Goal: Information Seeking & Learning: Learn about a topic

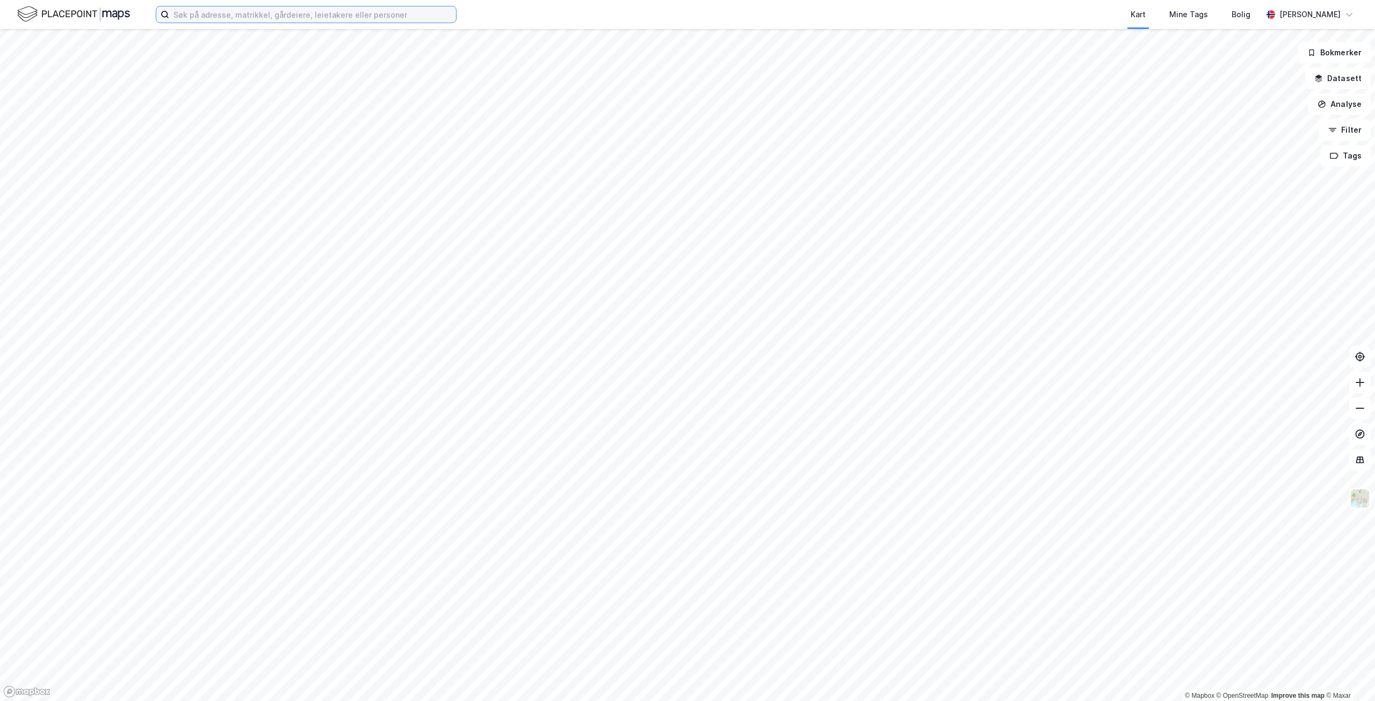
click at [202, 10] on input at bounding box center [312, 14] width 287 height 16
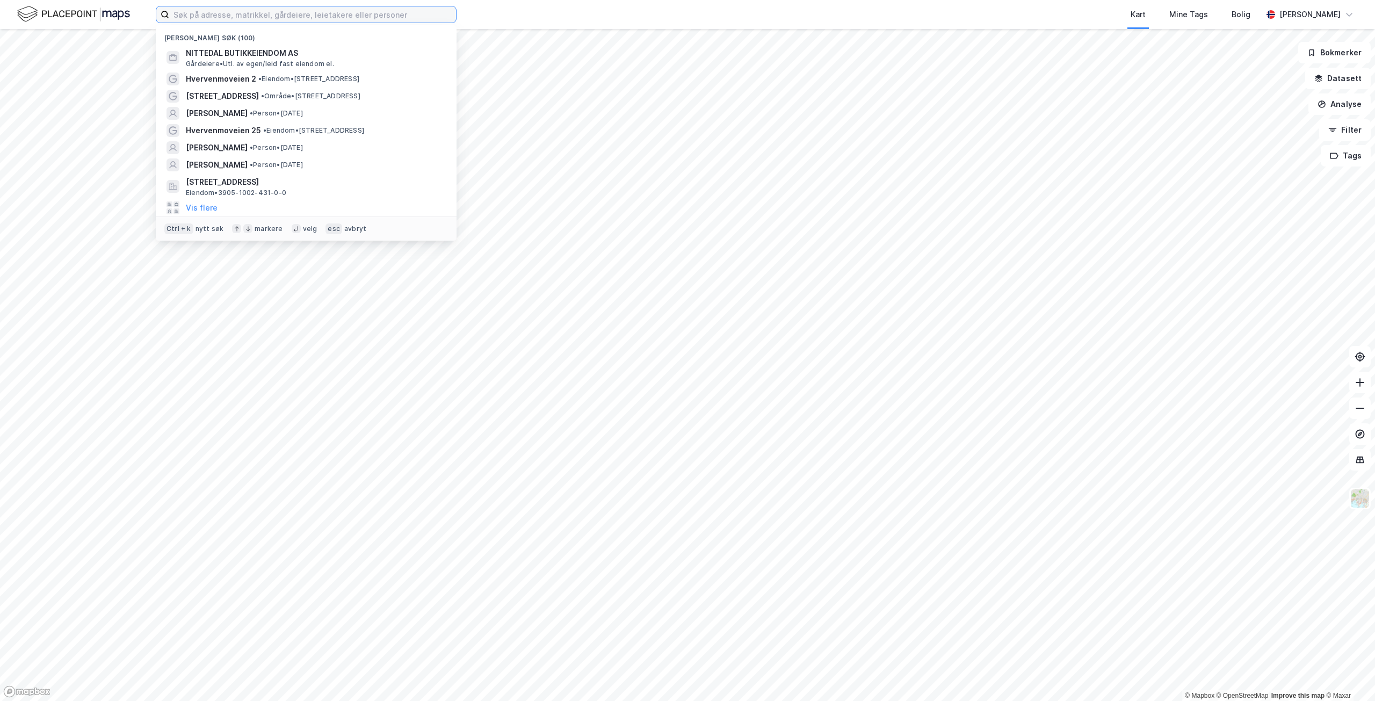
click at [185, 17] on input at bounding box center [312, 14] width 287 height 16
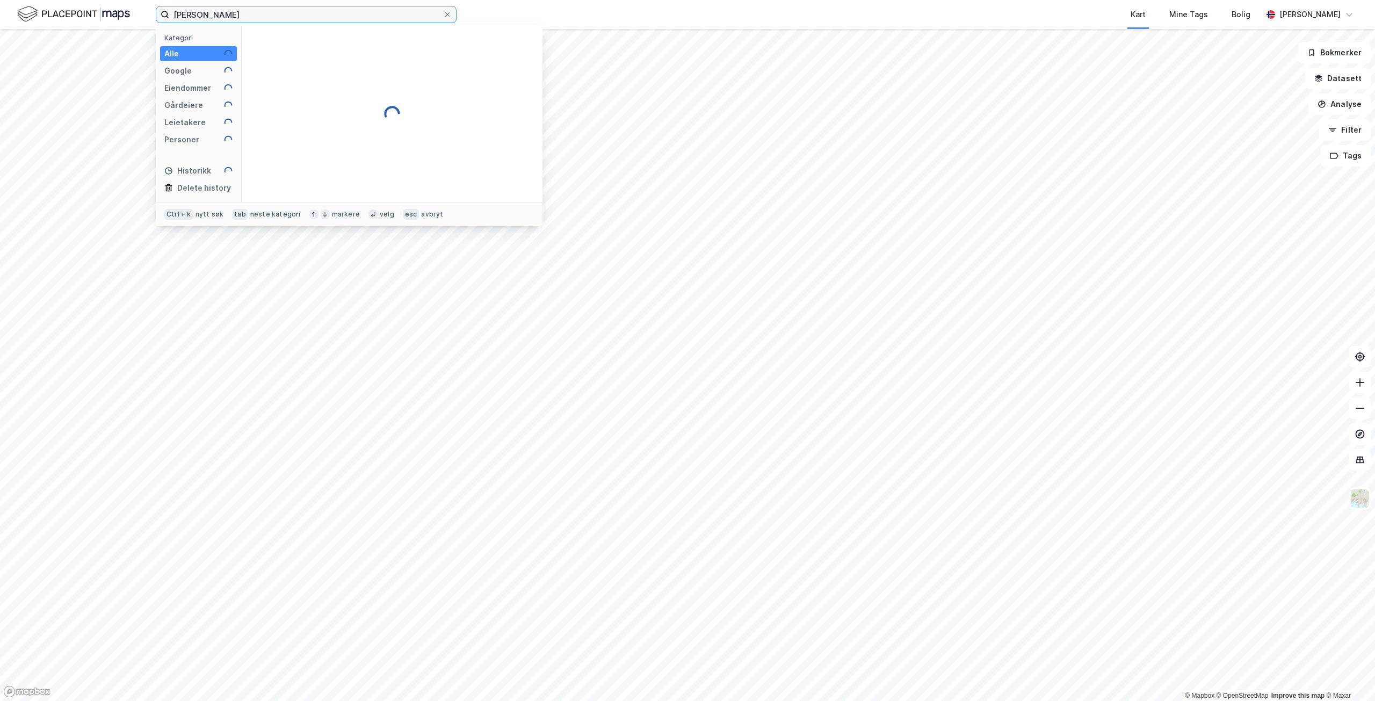
type input "[PERSON_NAME]"
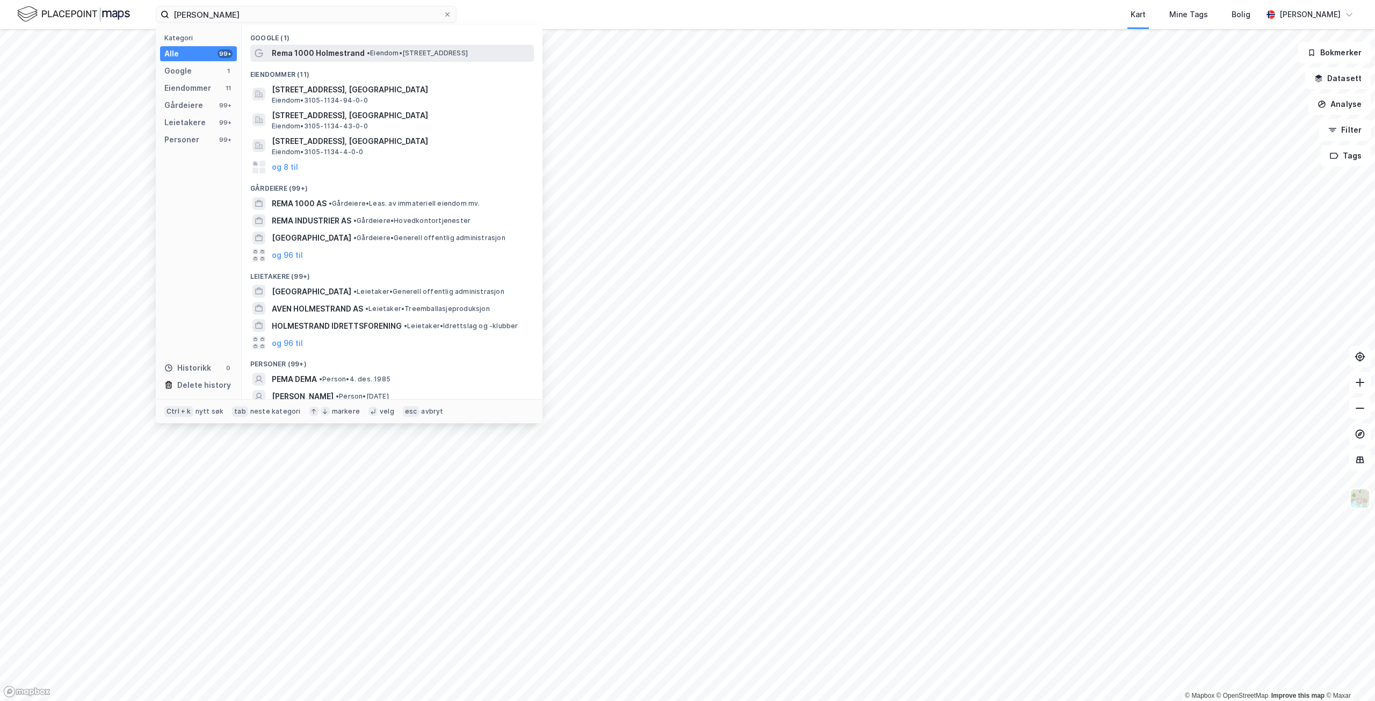
click at [308, 54] on span "Rema 1000 Holmestrand" at bounding box center [318, 53] width 93 height 13
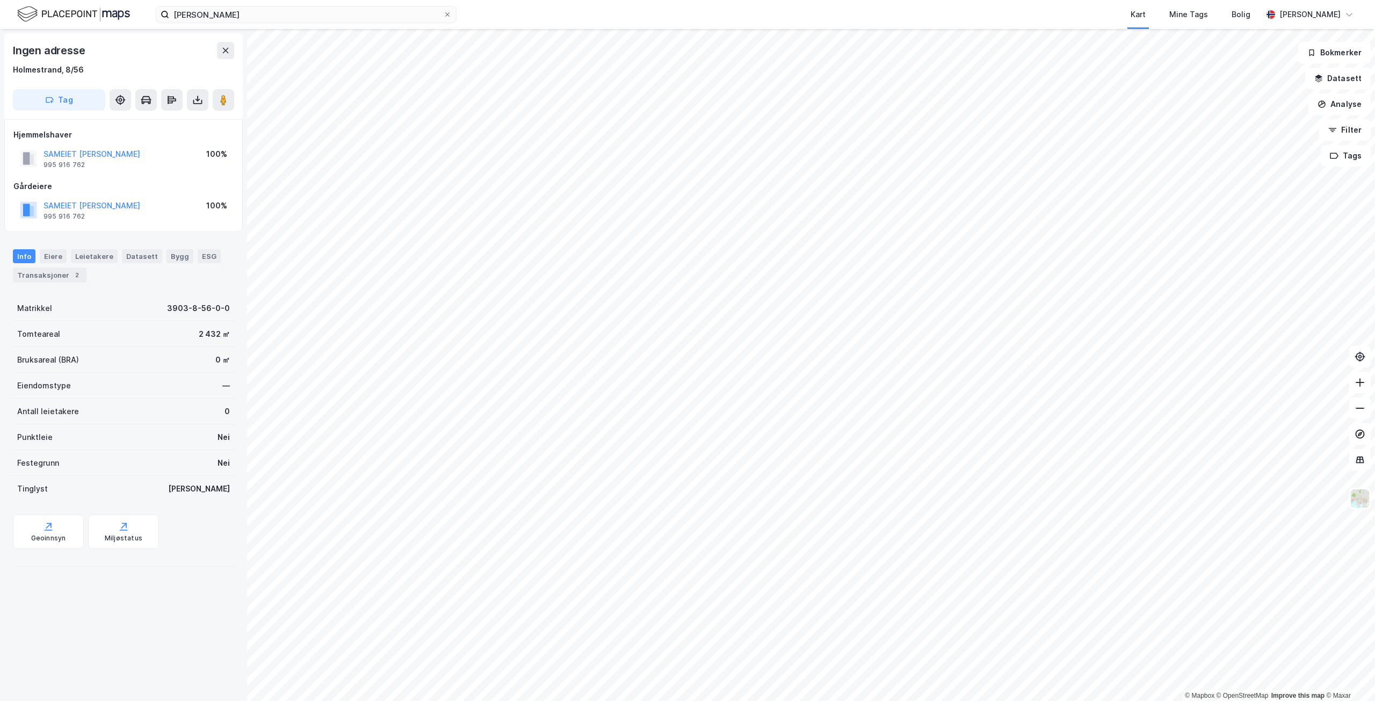
drag, startPoint x: 178, startPoint y: 153, endPoint x: 37, endPoint y: 155, distance: 140.7
click at [37, 155] on div "SAMEIET [PERSON_NAME] 995 916 762 100%" at bounding box center [123, 159] width 220 height 26
copy button "SAMEIET [PERSON_NAME]"
click at [0, 0] on button "SAMEIET [PERSON_NAME]" at bounding box center [0, 0] width 0 height 0
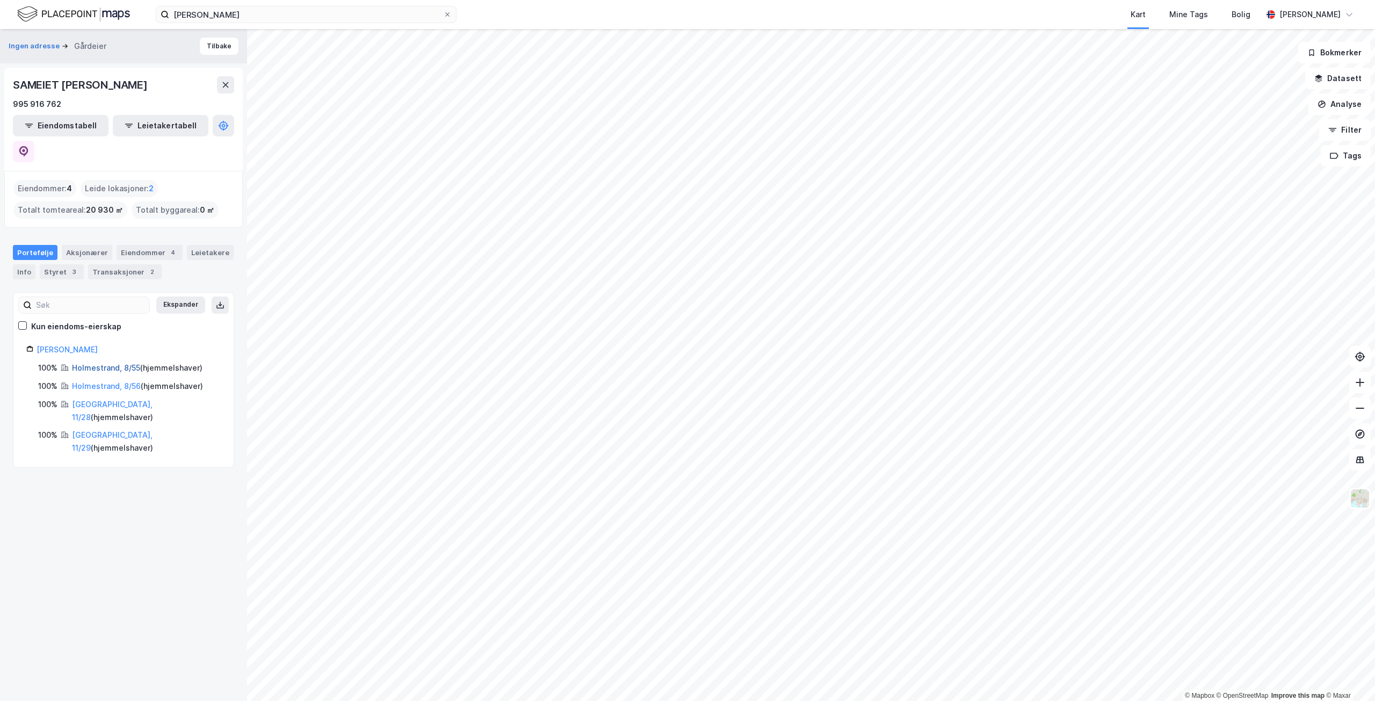
click at [117, 363] on link "Holmestrand, 8/55" at bounding box center [106, 367] width 68 height 9
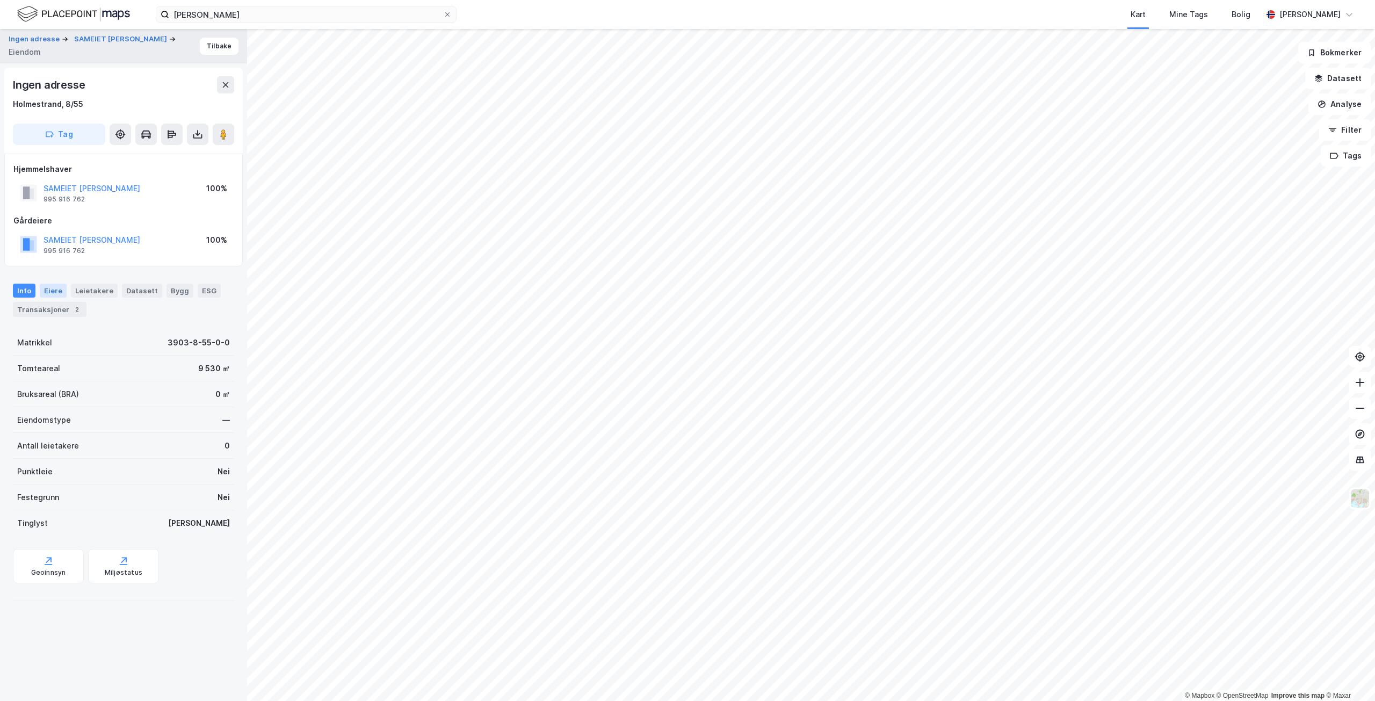
click at [51, 288] on div "Eiere" at bounding box center [53, 291] width 27 height 14
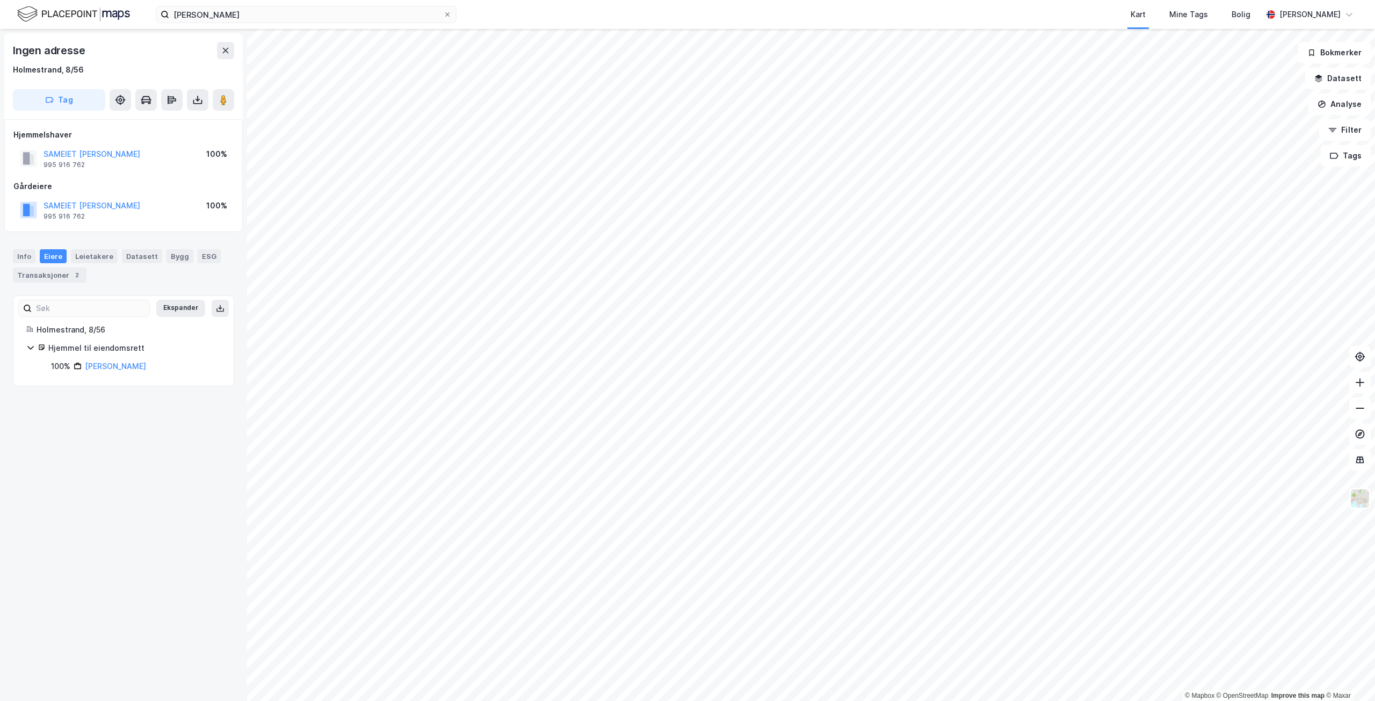
click at [56, 253] on div "Eiere" at bounding box center [53, 256] width 27 height 14
click at [102, 255] on div "Leietakere" at bounding box center [94, 256] width 47 height 14
click at [56, 256] on div "Eiere" at bounding box center [53, 256] width 27 height 14
click at [129, 368] on link "[PERSON_NAME]" at bounding box center [115, 365] width 61 height 9
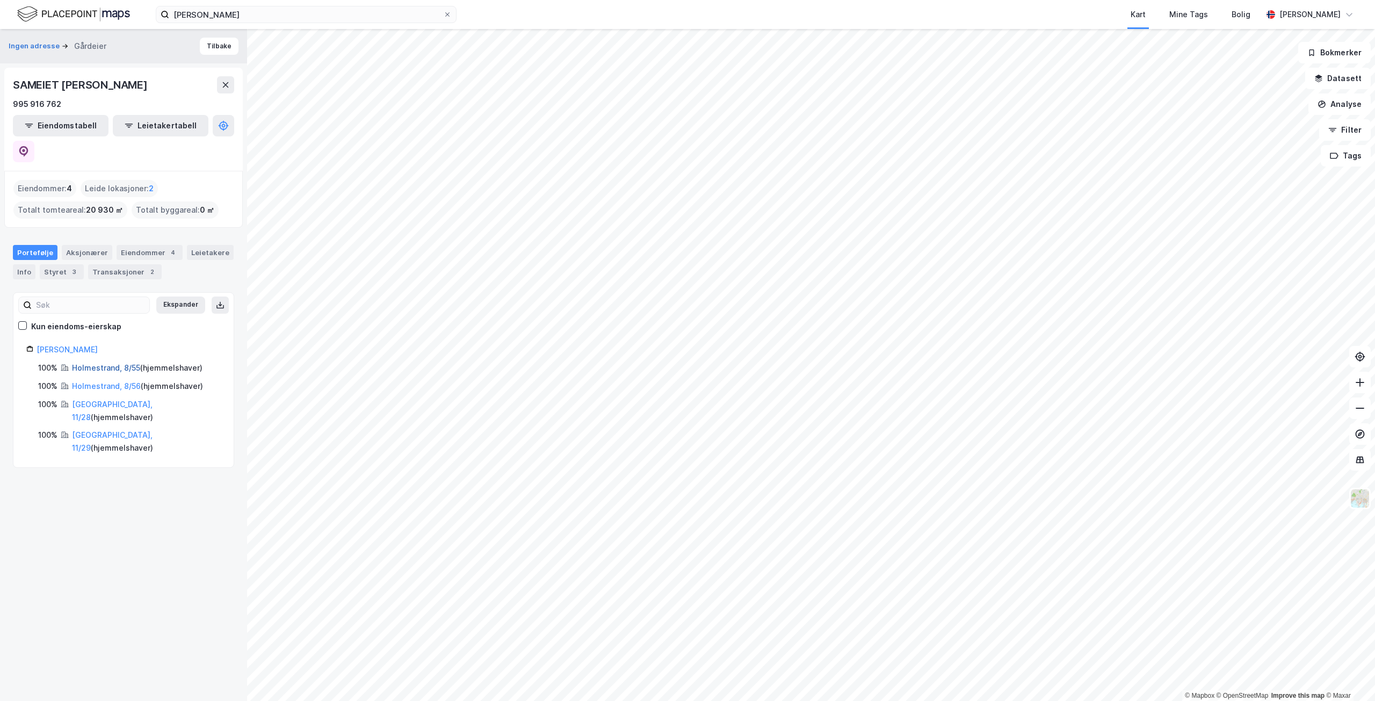
click at [114, 363] on link "Holmestrand, 8/55" at bounding box center [106, 367] width 68 height 9
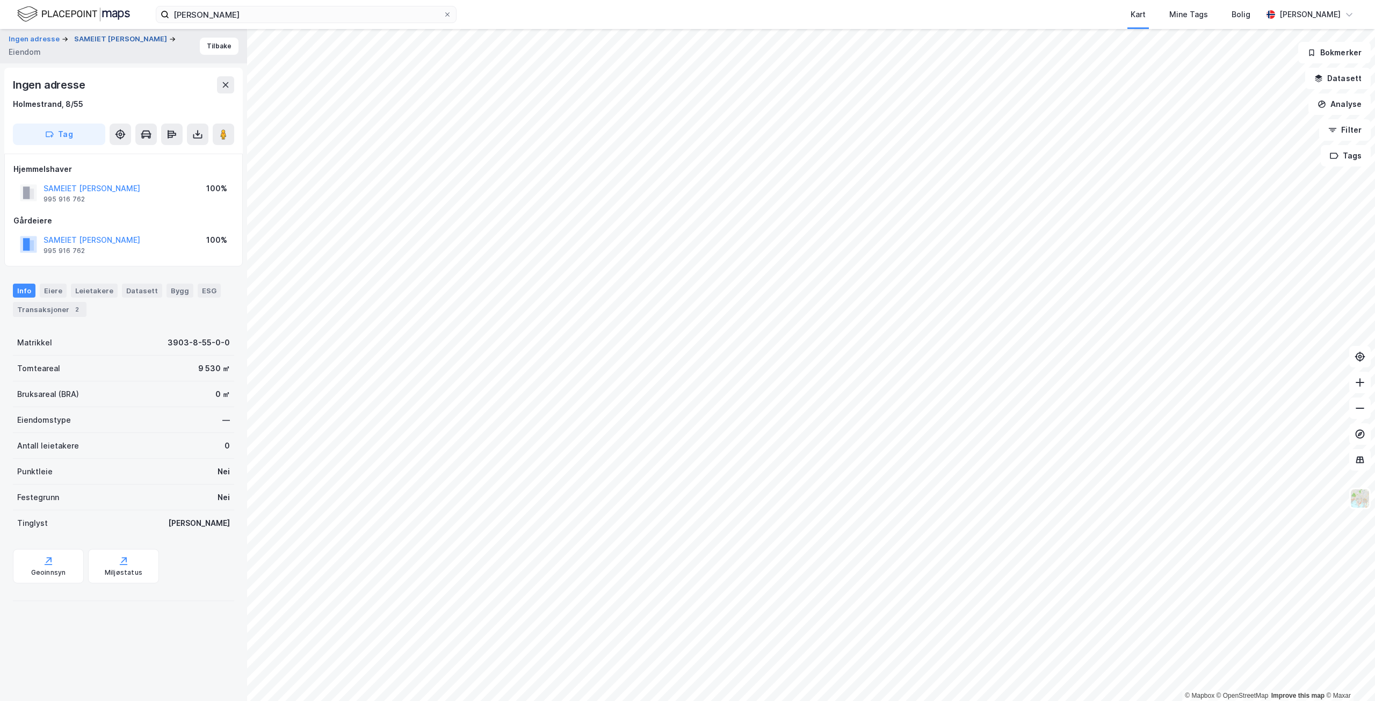
click at [85, 45] on button "SAMEIET [PERSON_NAME]" at bounding box center [121, 39] width 95 height 11
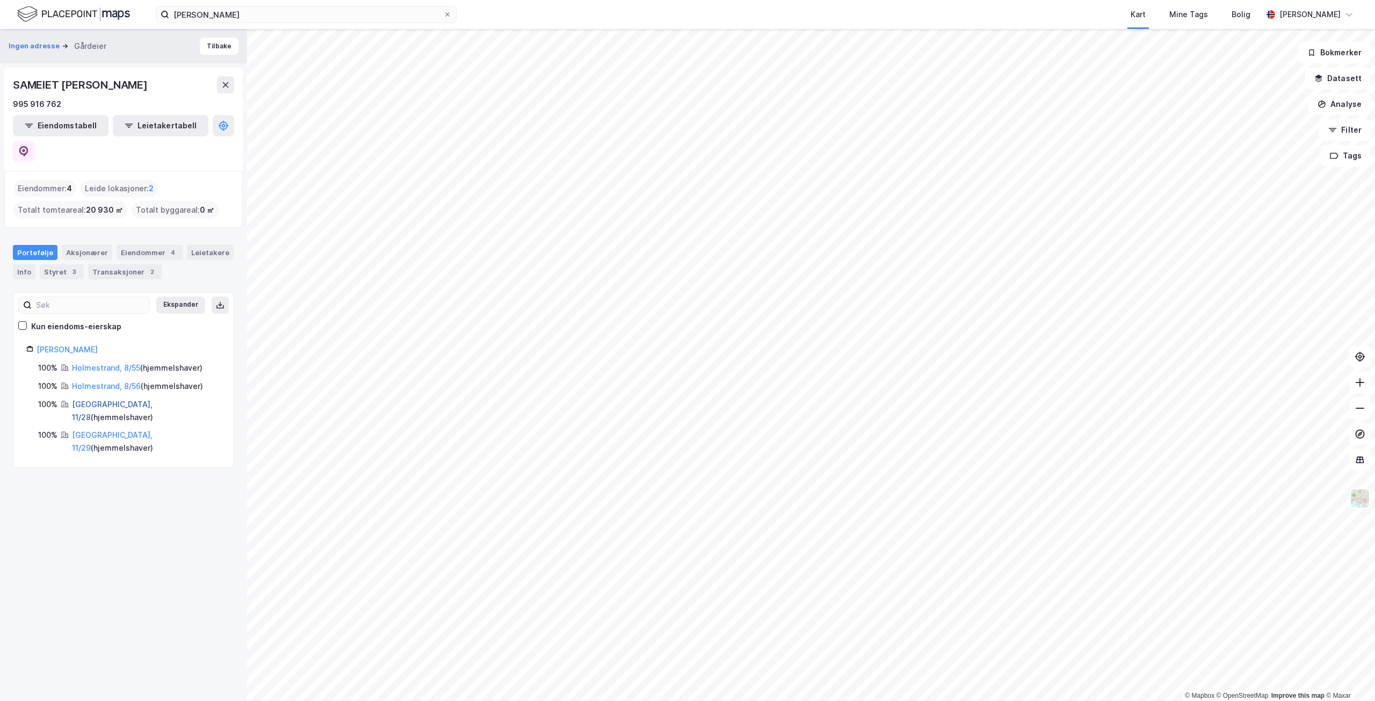
click at [127, 400] on link "[GEOGRAPHIC_DATA], 11/28" at bounding box center [112, 411] width 81 height 22
click at [125, 430] on link "[GEOGRAPHIC_DATA], 11/29" at bounding box center [112, 441] width 81 height 22
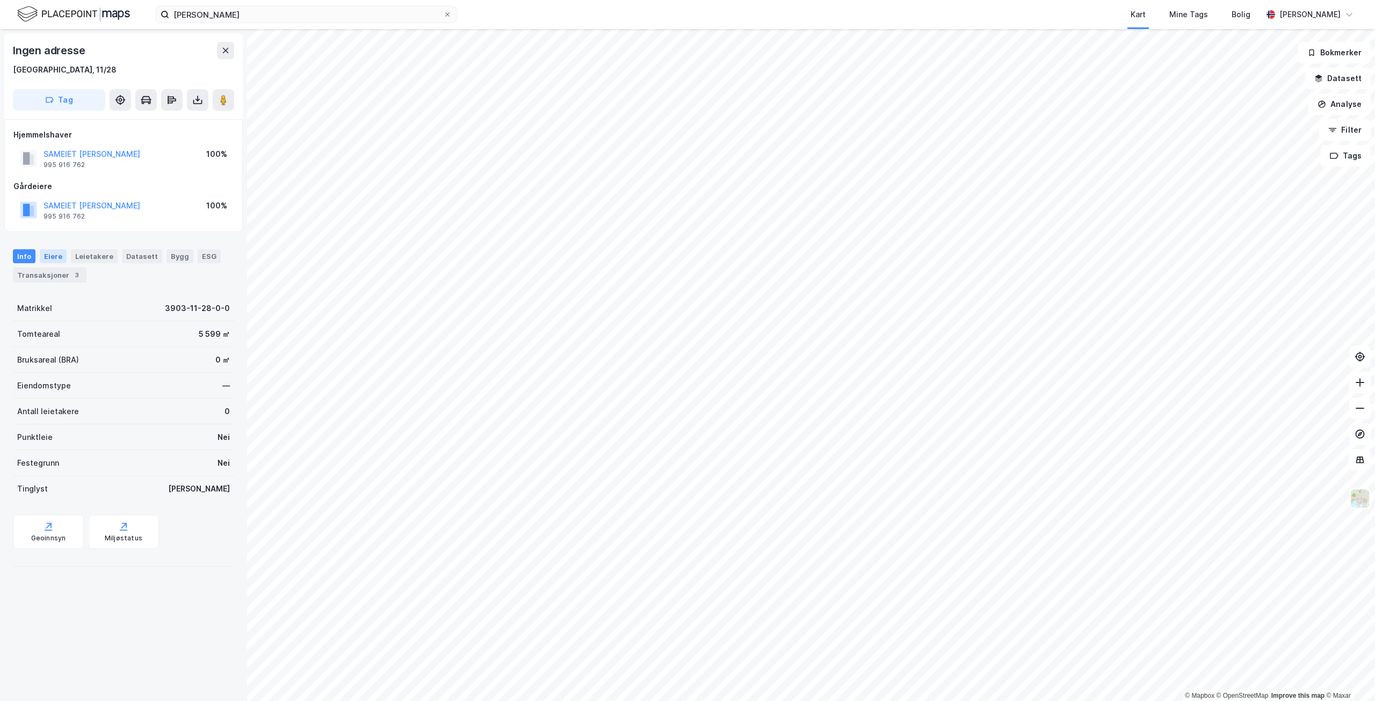
click at [45, 256] on div "Eiere" at bounding box center [53, 256] width 27 height 14
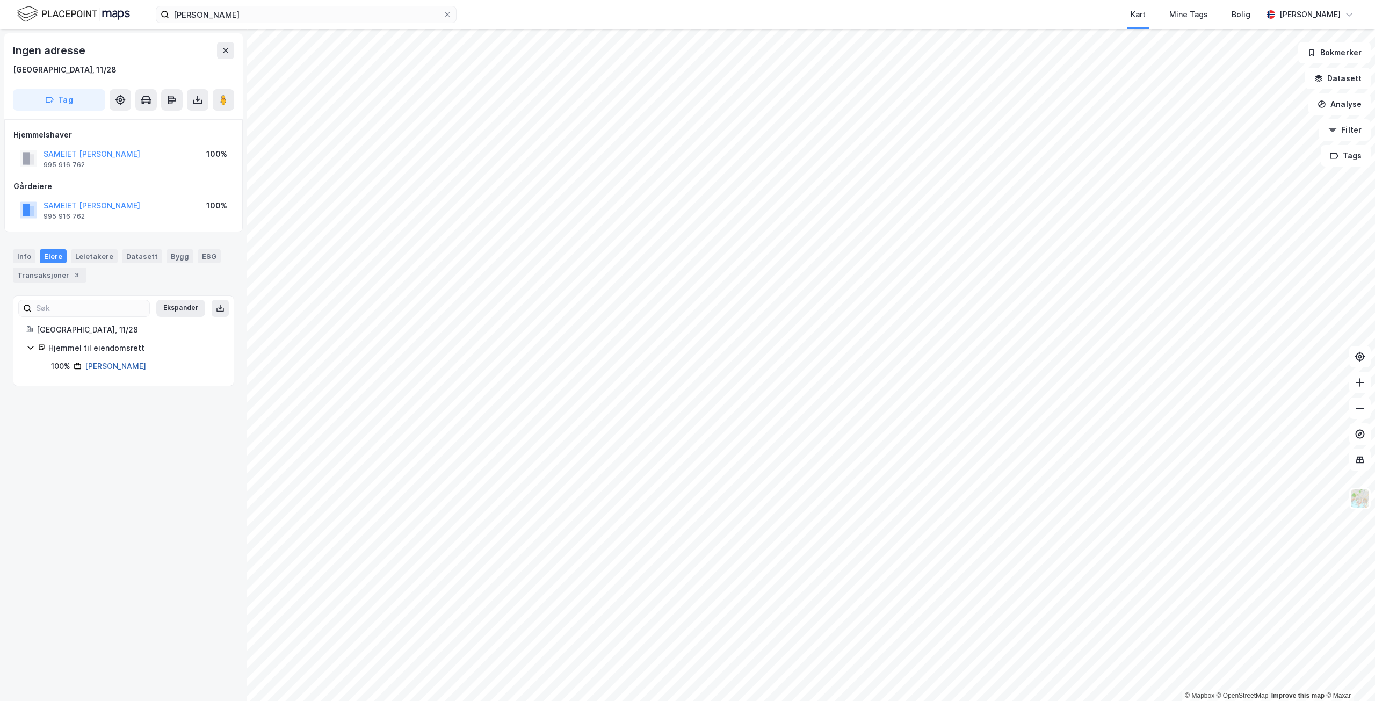
click at [92, 365] on link "[PERSON_NAME]" at bounding box center [115, 365] width 61 height 9
click at [28, 258] on div "Info" at bounding box center [24, 256] width 23 height 14
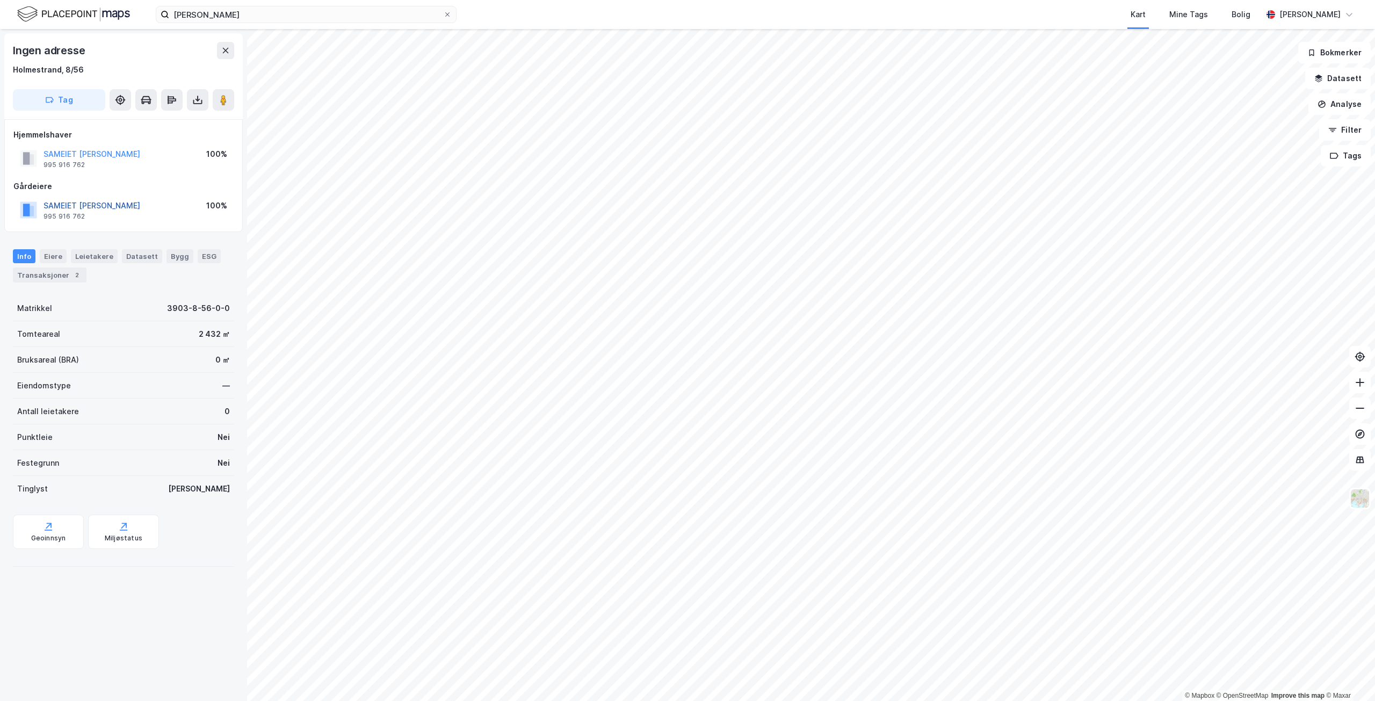
click at [0, 0] on button "SAMEIET [PERSON_NAME]" at bounding box center [0, 0] width 0 height 0
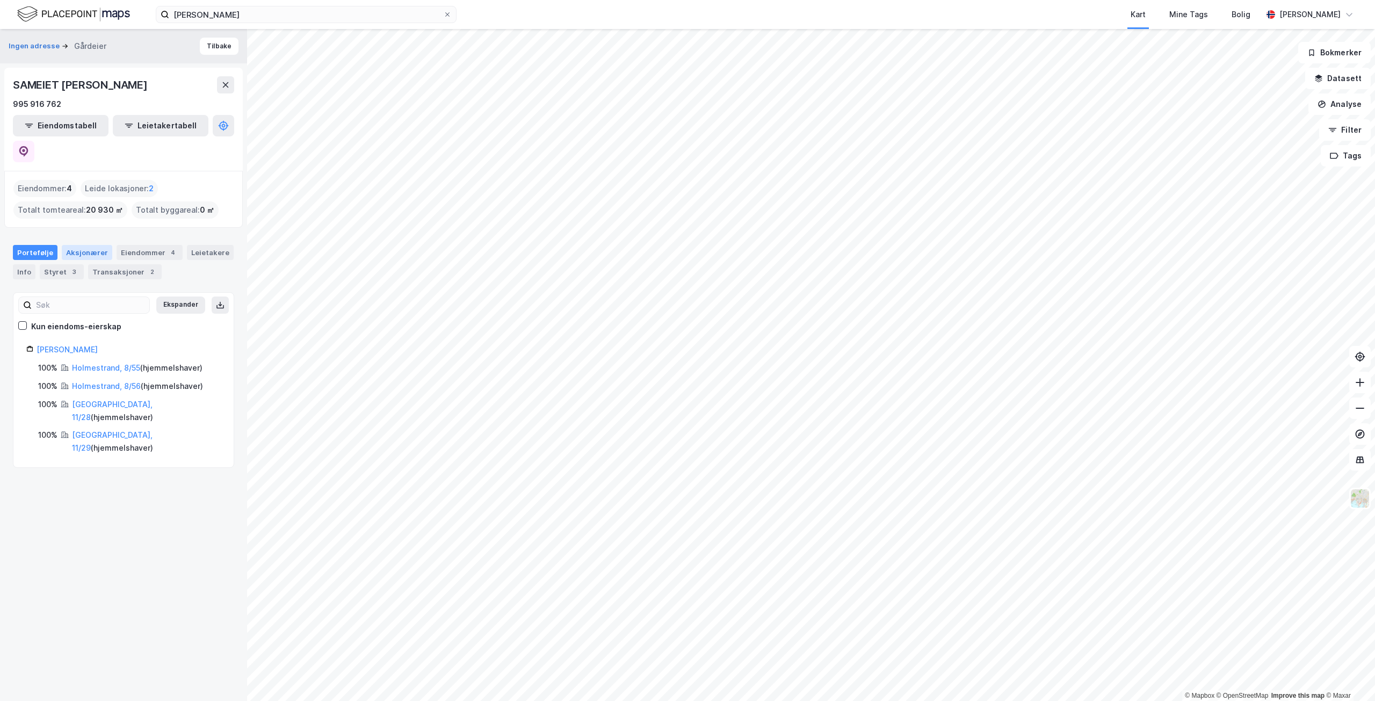
click at [84, 245] on div "Aksjonærer" at bounding box center [87, 252] width 50 height 15
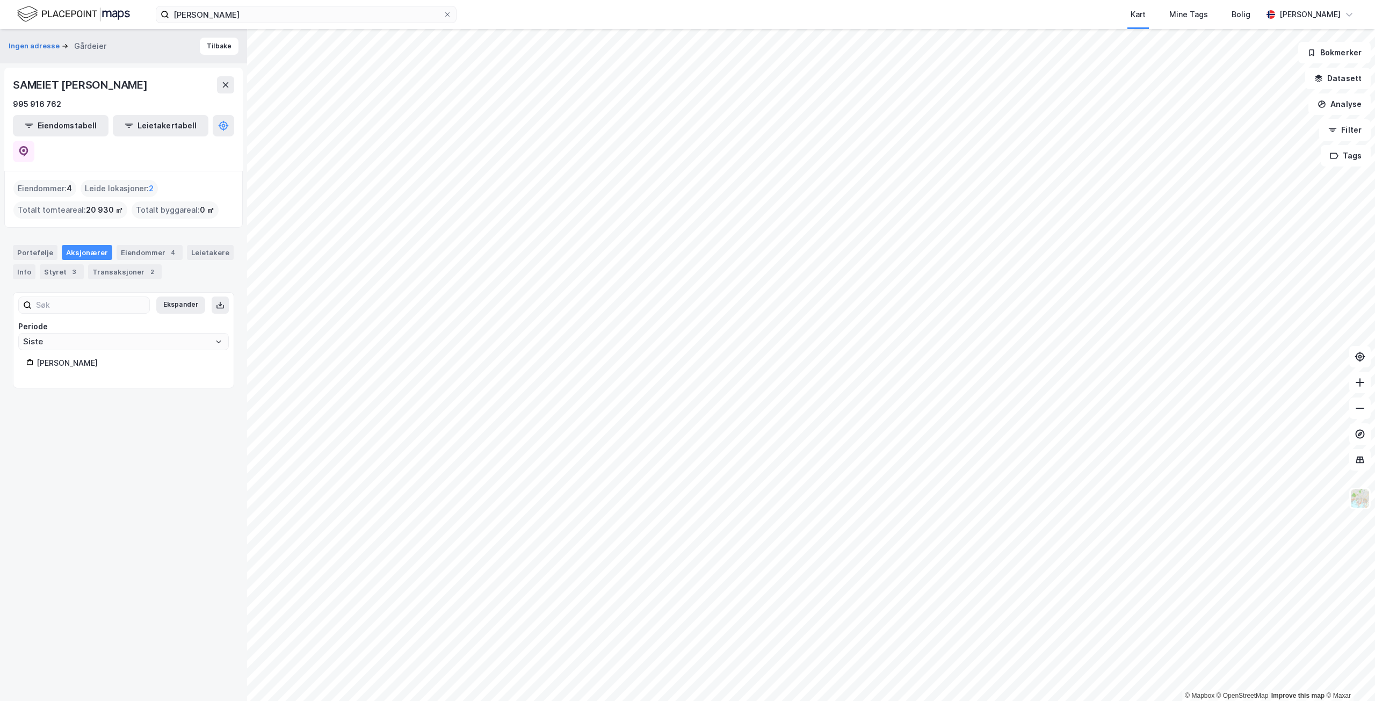
click at [105, 357] on div "[PERSON_NAME]" at bounding box center [129, 363] width 184 height 13
click at [125, 245] on div "Eiendommer 4" at bounding box center [150, 252] width 66 height 15
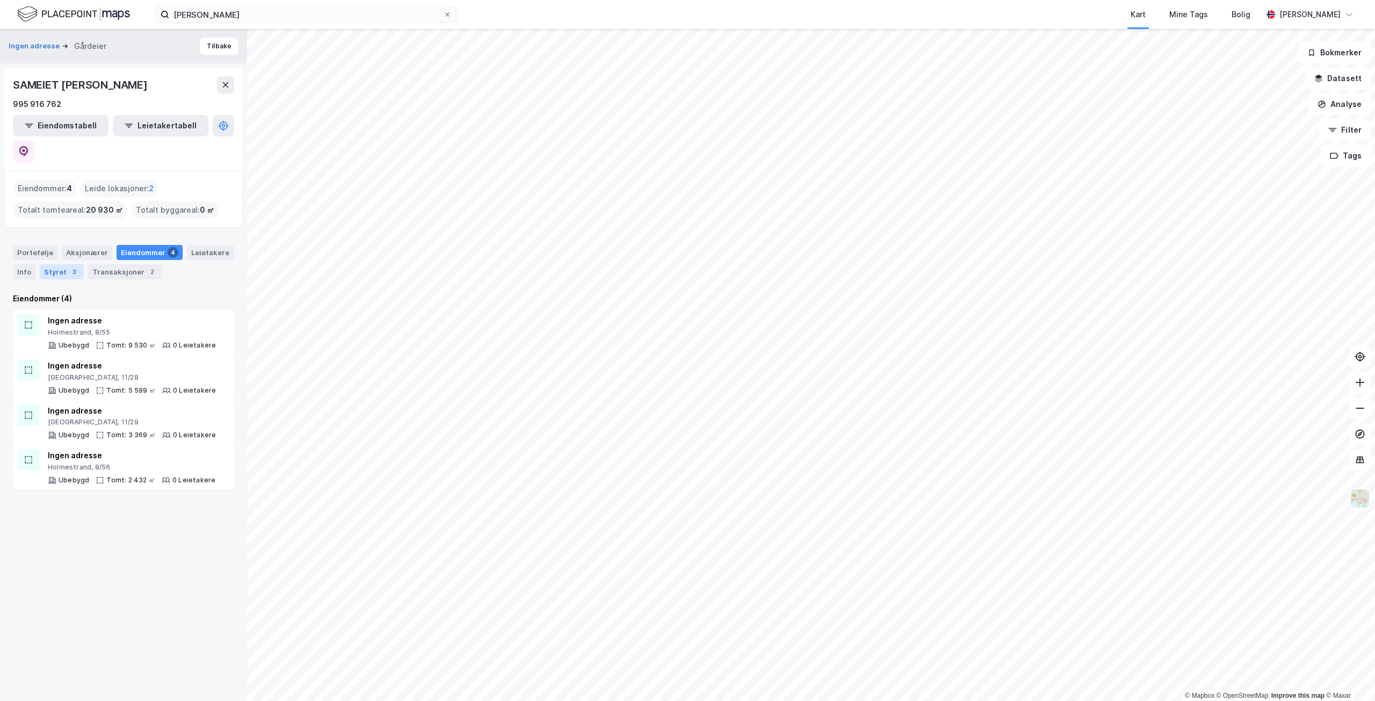
click at [63, 264] on div "Styret 3" at bounding box center [62, 271] width 44 height 15
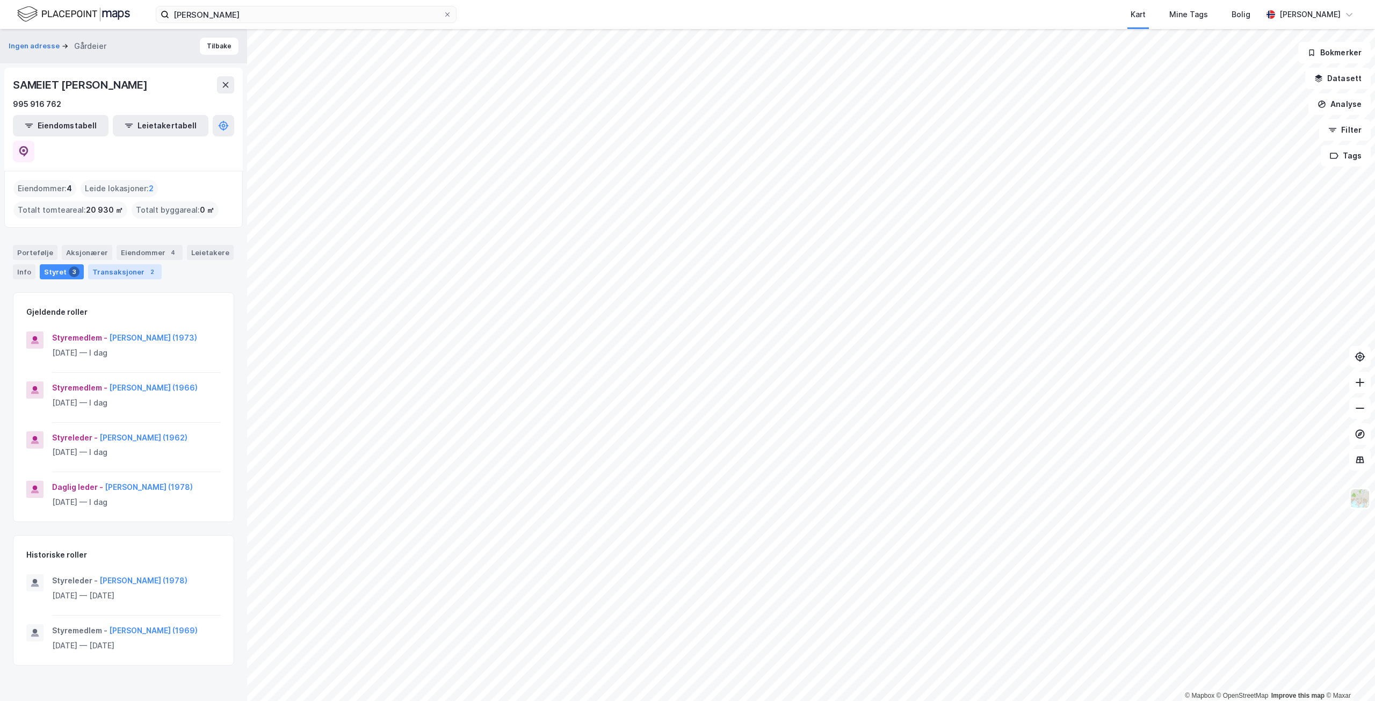
click at [110, 264] on div "Transaksjoner 2" at bounding box center [125, 271] width 74 height 15
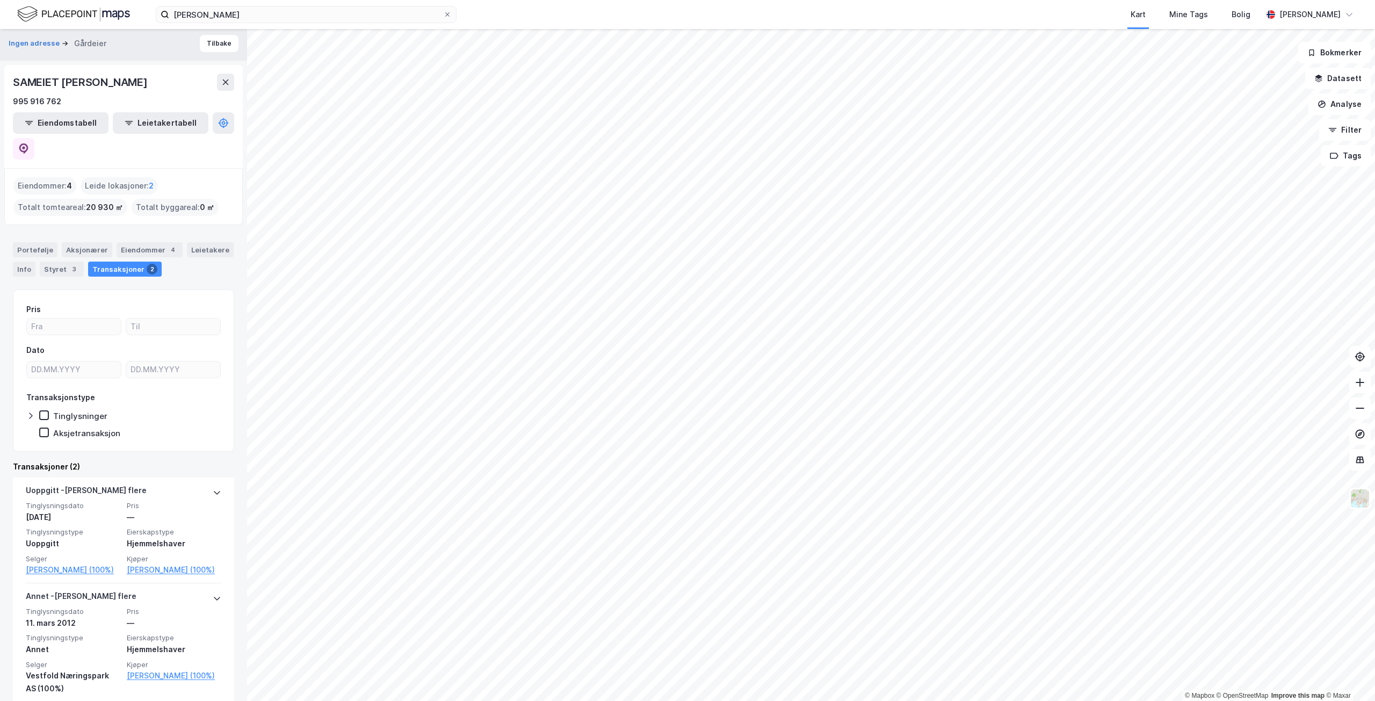
scroll to position [3, 0]
